Goal: Check status

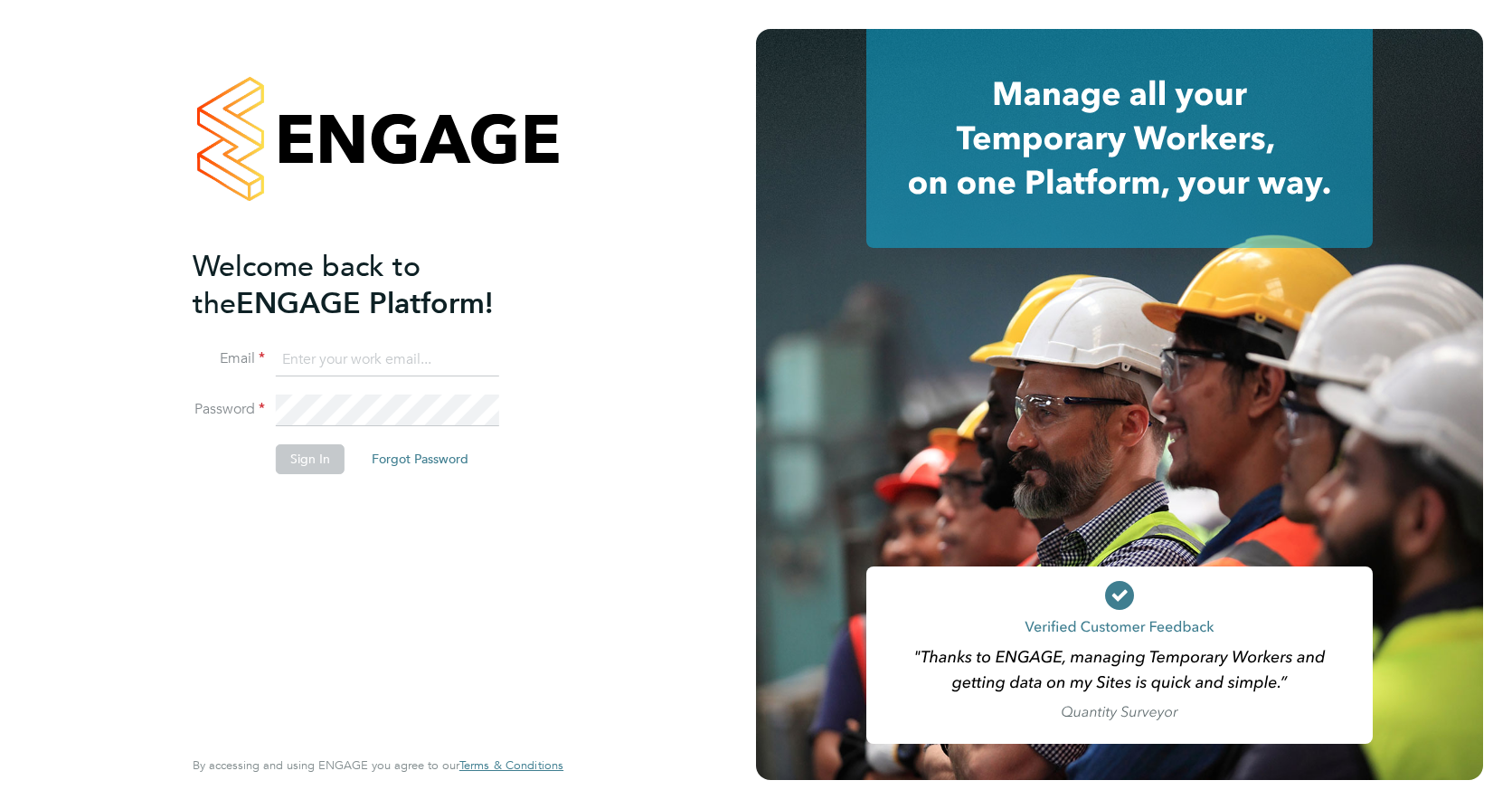
type input "[PERSON_NAME][EMAIL_ADDRESS][PERSON_NAME][DOMAIN_NAME]"
click at [313, 453] on button "Sign In" at bounding box center [310, 459] width 69 height 29
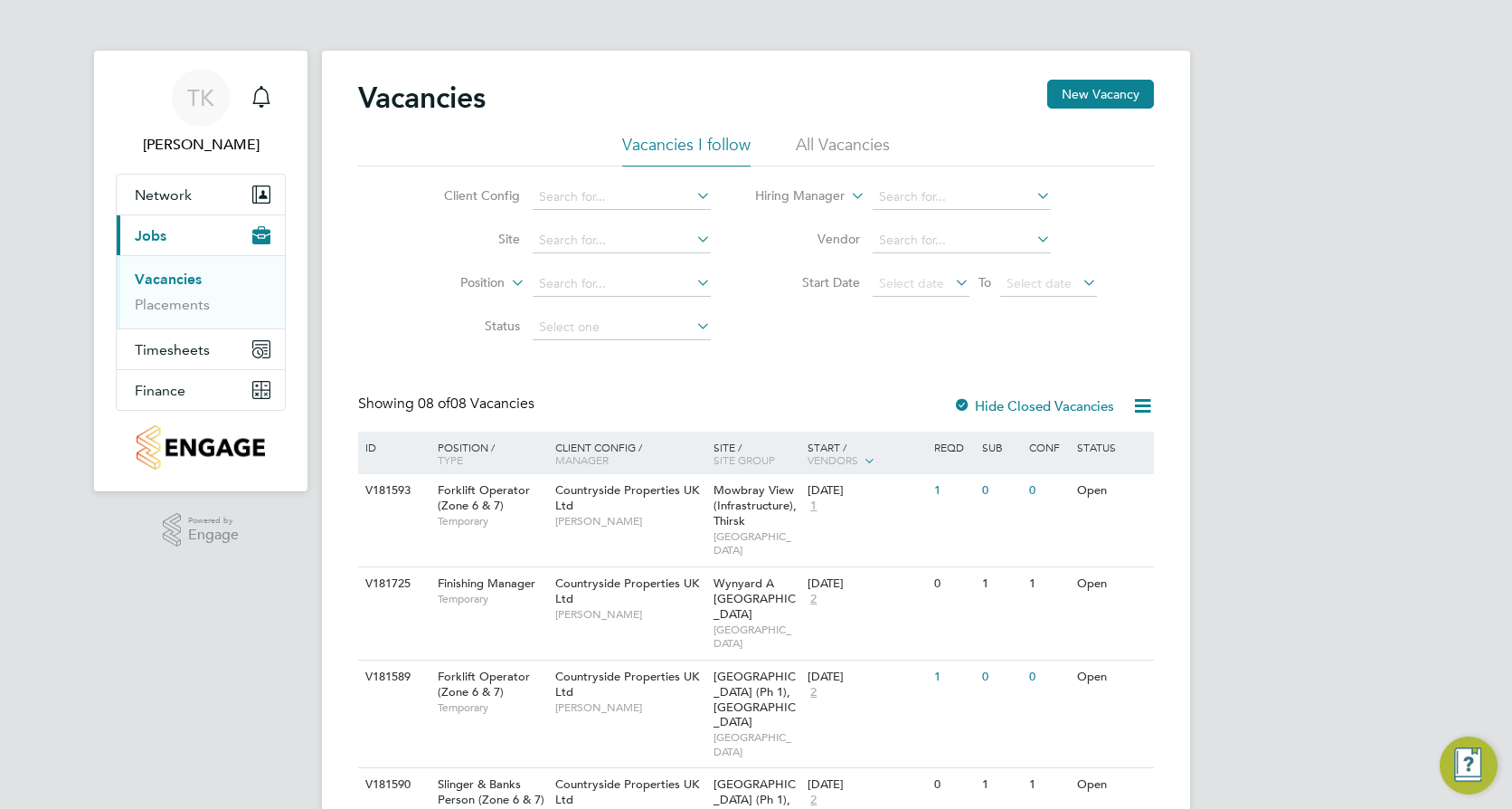
click at [163, 279] on link "Vacancies" at bounding box center [167, 280] width 67 height 17
click at [189, 311] on link "Placements" at bounding box center [172, 305] width 75 height 17
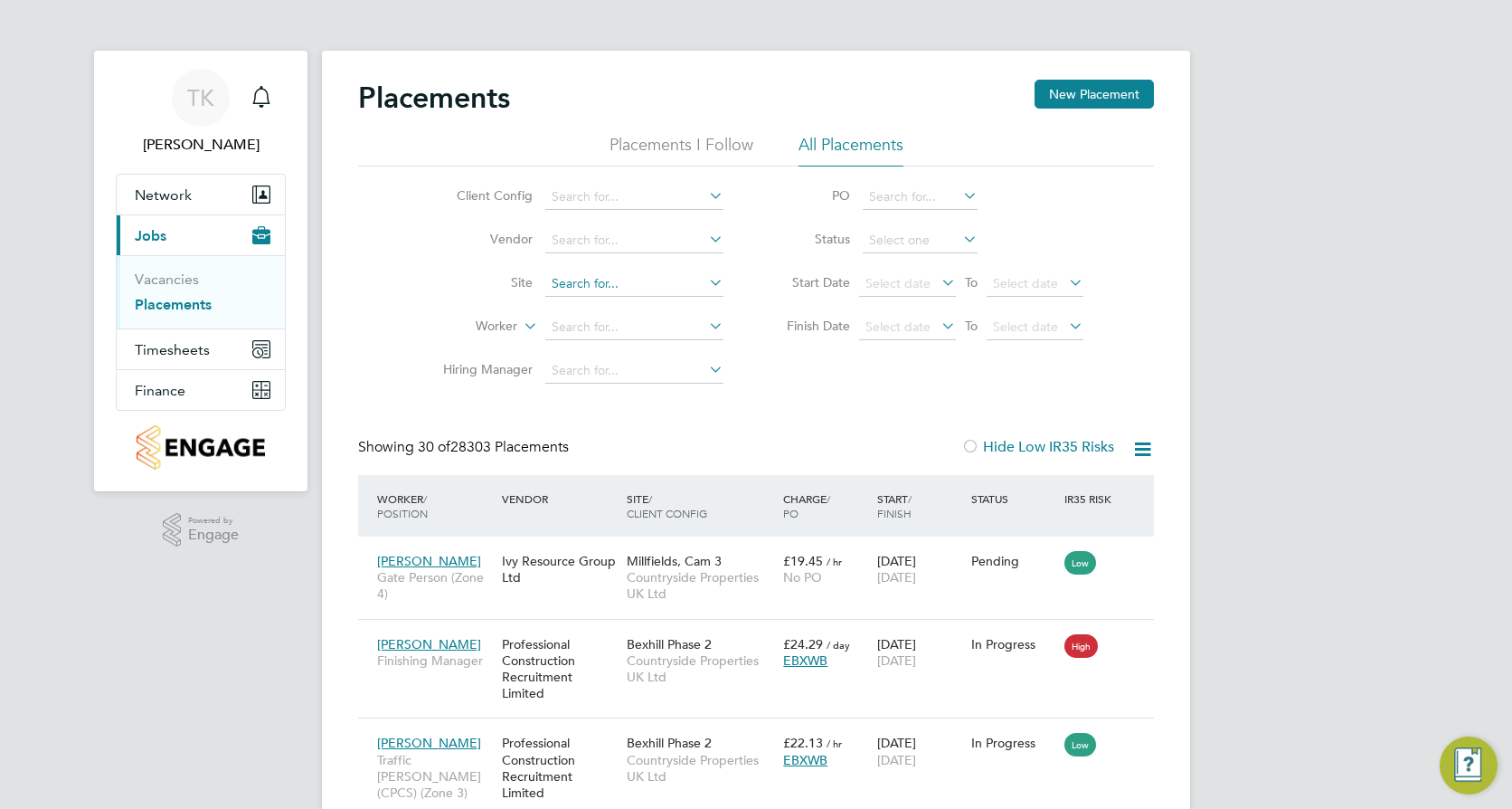
click at [578, 286] on input at bounding box center [635, 285] width 178 height 25
click at [633, 309] on li "Skel [PERSON_NAME], [GEOGRAPHIC_DATA]" at bounding box center [685, 308] width 282 height 24
type input "Skeltongate, [GEOGRAPHIC_DATA]"
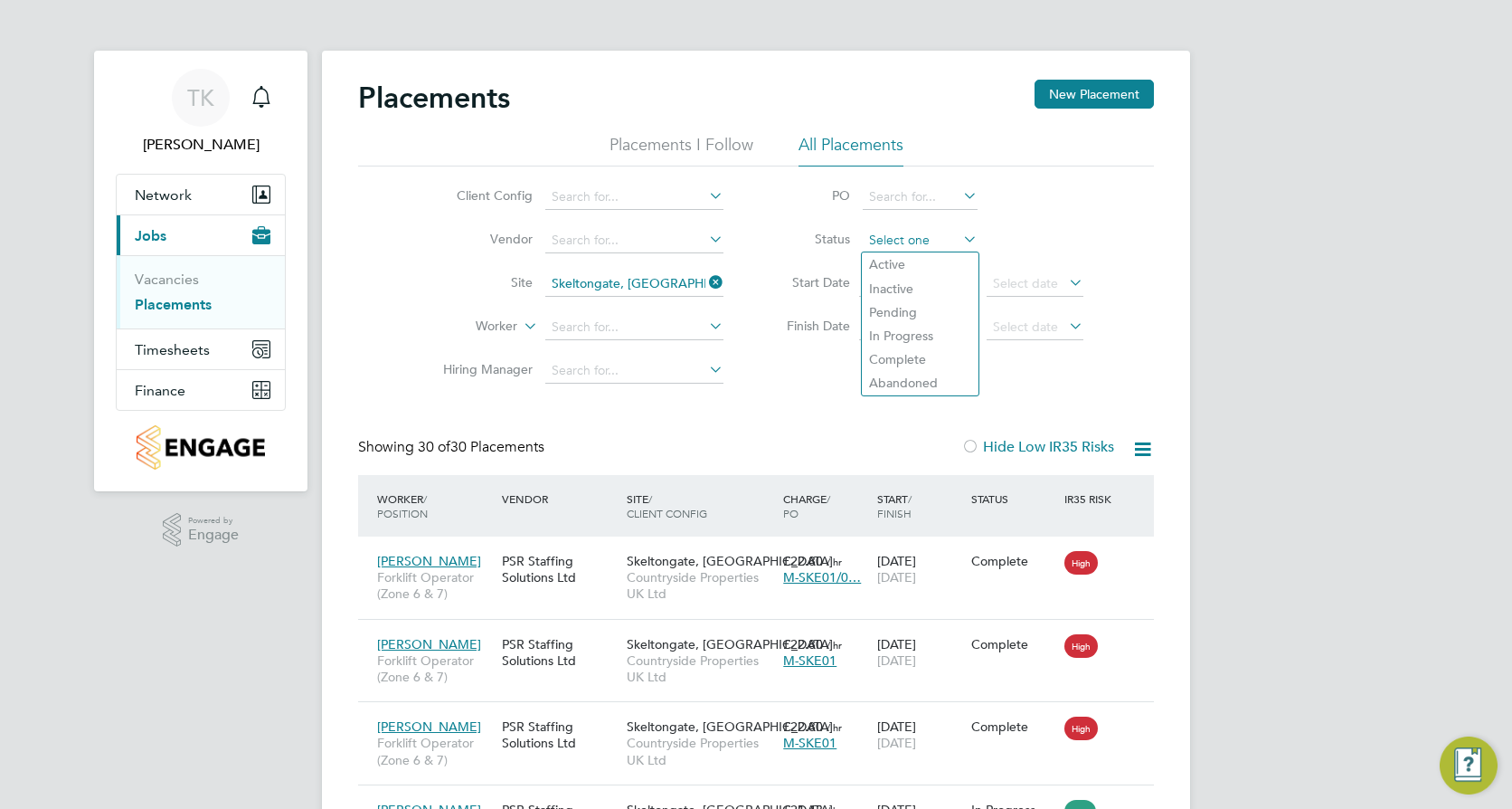
click at [924, 240] on input at bounding box center [920, 241] width 115 height 25
click at [913, 328] on li "In Progress" at bounding box center [920, 336] width 117 height 23
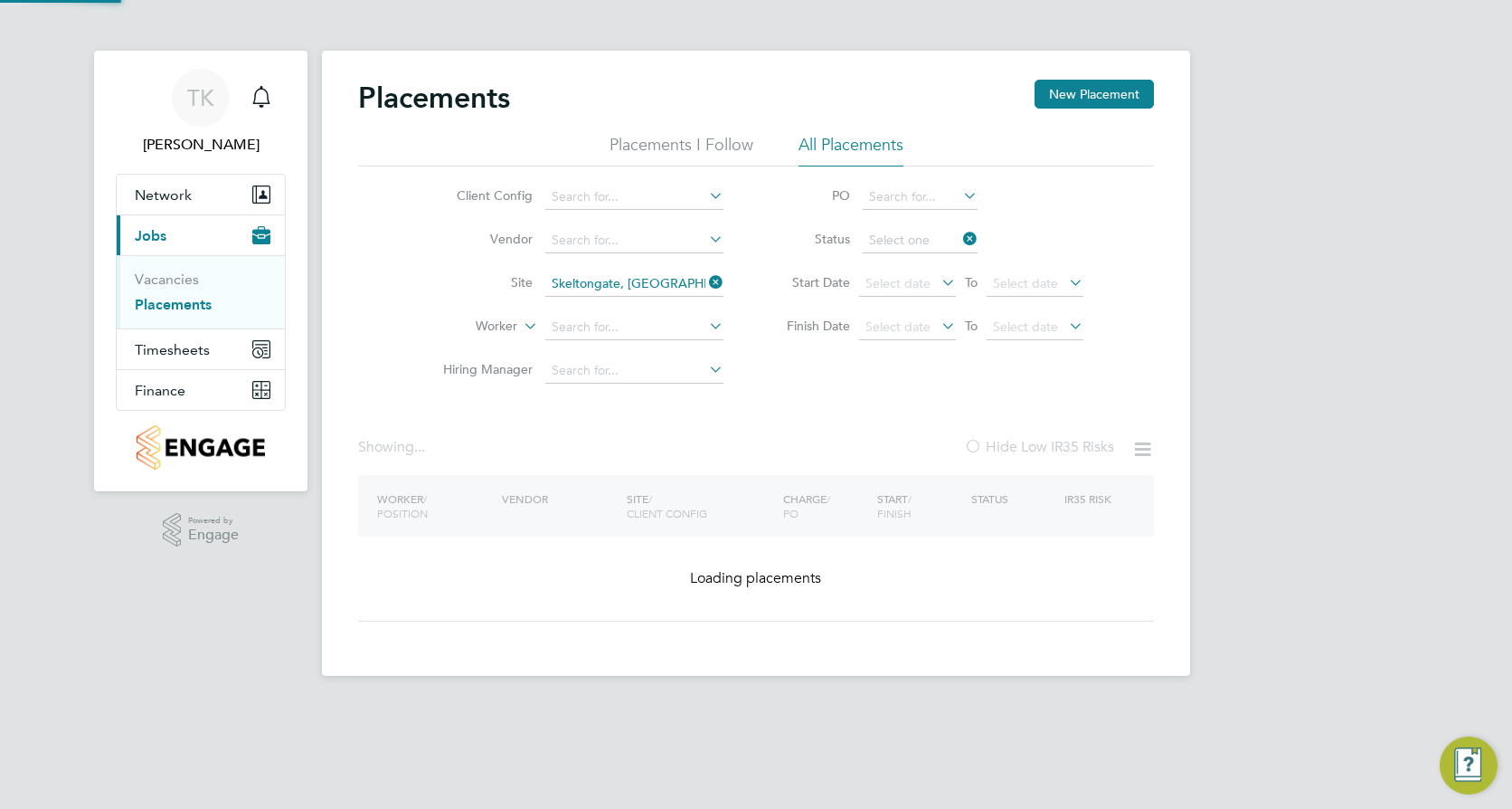
type input "In Progress"
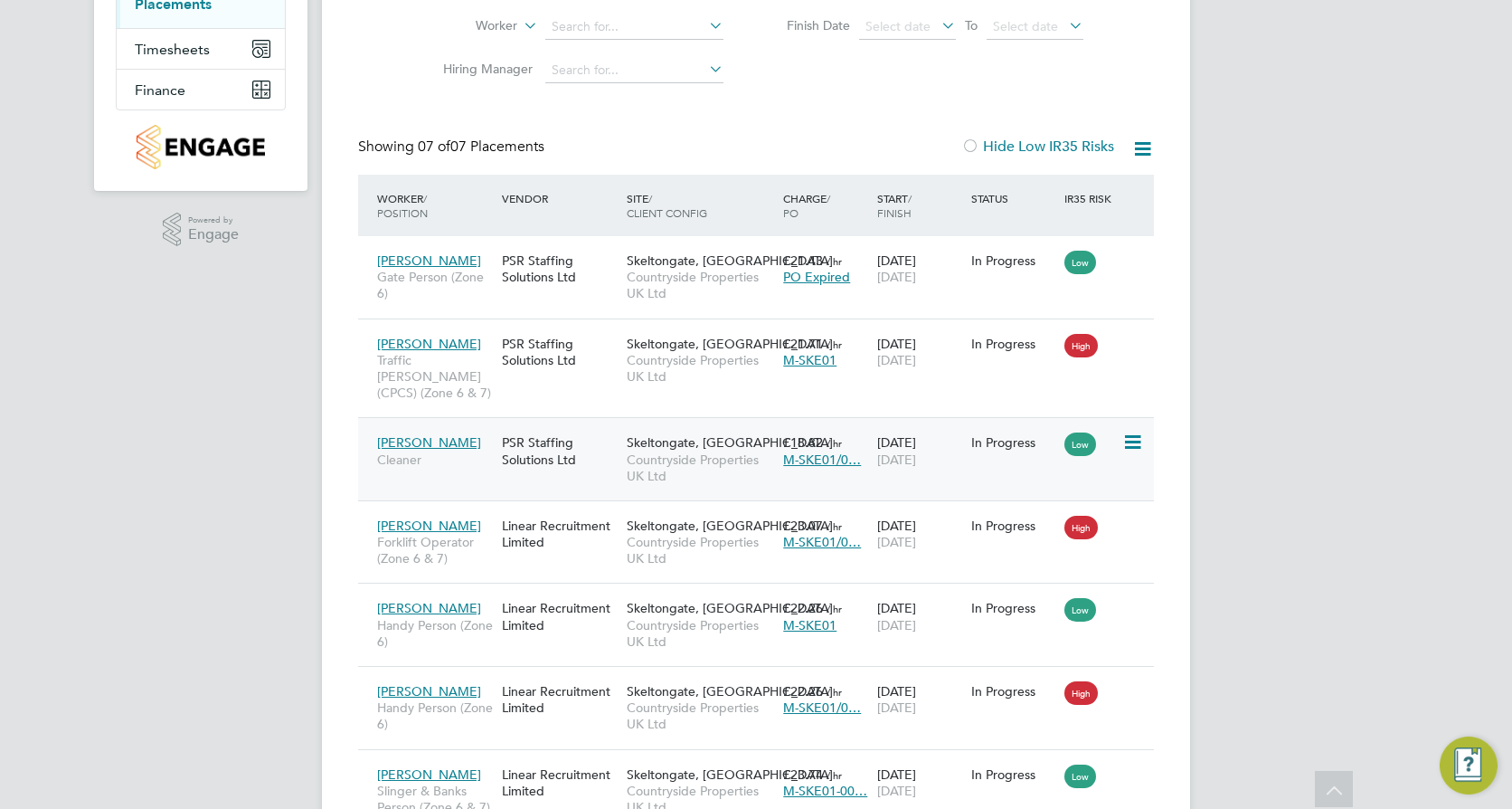
scroll to position [391, 0]
